Goal: Transaction & Acquisition: Book appointment/travel/reservation

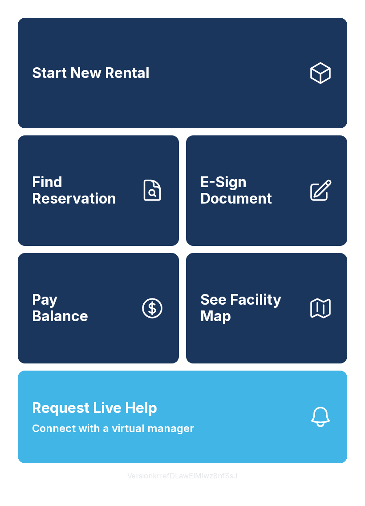
click at [7, 89] on div "Start New Rental Find Reservation E-Sign Document Pay Balance See Facility Map …" at bounding box center [182, 253] width 365 height 506
click at [276, 115] on link "Start New Rental" at bounding box center [182, 73] width 329 height 110
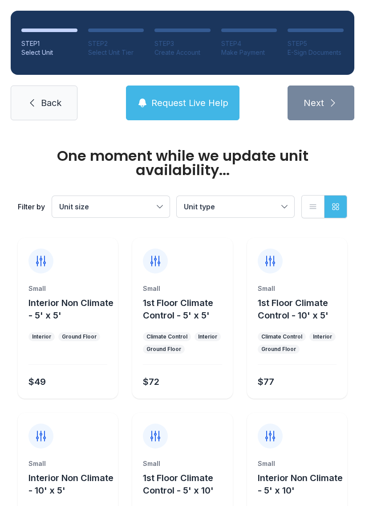
click at [10, 314] on div "One moment while we update unit availability... Filter by Unit size Unit type L…" at bounding box center [182, 388] width 365 height 514
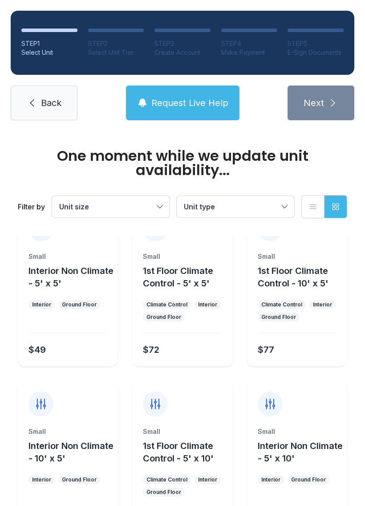
scroll to position [26, 0]
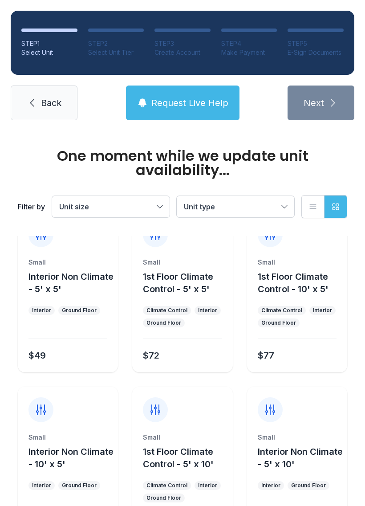
click at [25, 501] on div "Small Interior Non Climate - 10' x 5' Interior Ground Floor $64" at bounding box center [68, 490] width 100 height 114
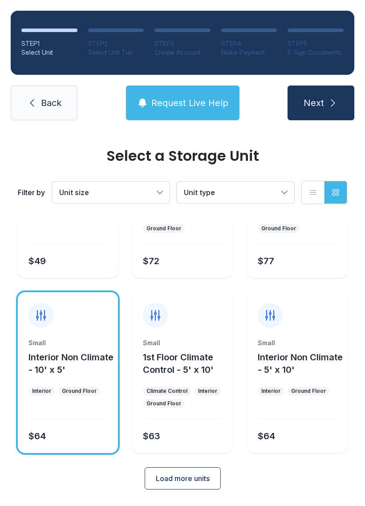
scroll to position [106, 0]
click at [284, 116] on nav "Back Request Live Help Next" at bounding box center [183, 102] width 344 height 35
click at [53, 90] on link "Back" at bounding box center [44, 102] width 67 height 35
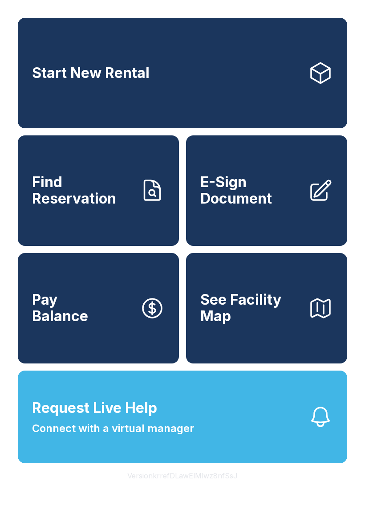
click at [352, 127] on div "Start New Rental Find Reservation E-Sign Document Pay Balance See Facility Map …" at bounding box center [182, 253] width 365 height 506
click at [357, 466] on div "Start New Rental Find Reservation E-Sign Document Pay Balance See Facility Map …" at bounding box center [182, 253] width 365 height 506
click at [170, 488] on button "Version krrefDLawElMlwz8nfSsJ" at bounding box center [182, 475] width 125 height 25
click at [36, 54] on link "Start New Rental" at bounding box center [182, 73] width 329 height 110
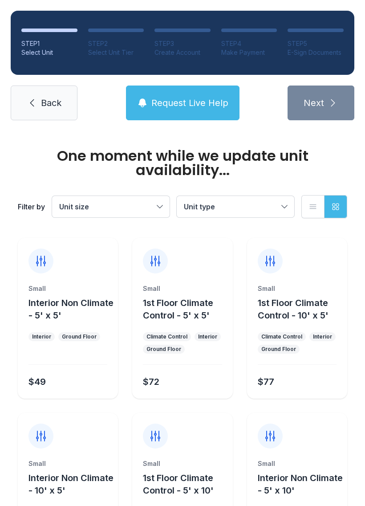
click at [356, 28] on div "STEP 1 Select Unit STEP 2 Select Unit Tier STEP 3 Create Account STEP 4 Make Pa…" at bounding box center [182, 65] width 365 height 131
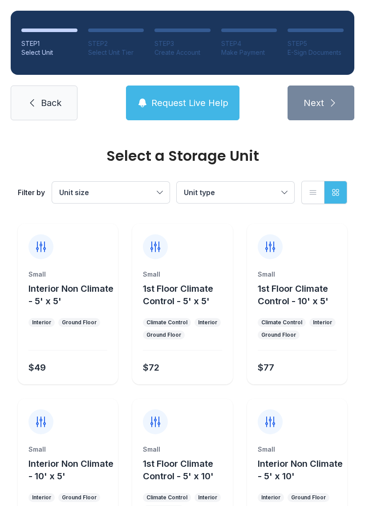
click at [311, 53] on div "E-Sign Documents" at bounding box center [315, 52] width 56 height 9
click at [27, 101] on icon at bounding box center [32, 102] width 11 height 11
